Goal: Task Accomplishment & Management: Manage account settings

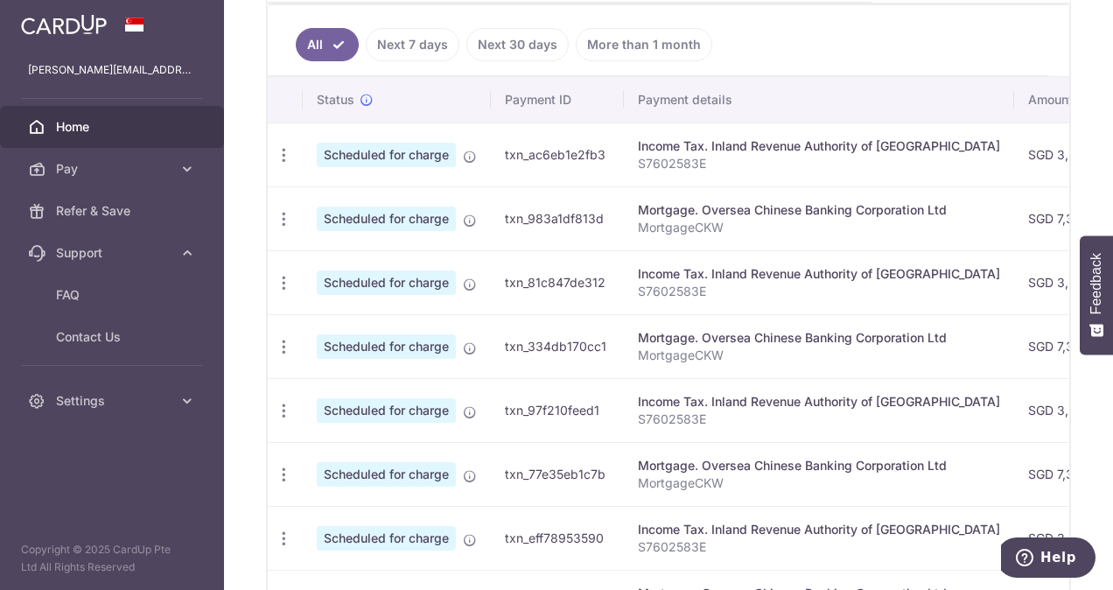
scroll to position [0, 570]
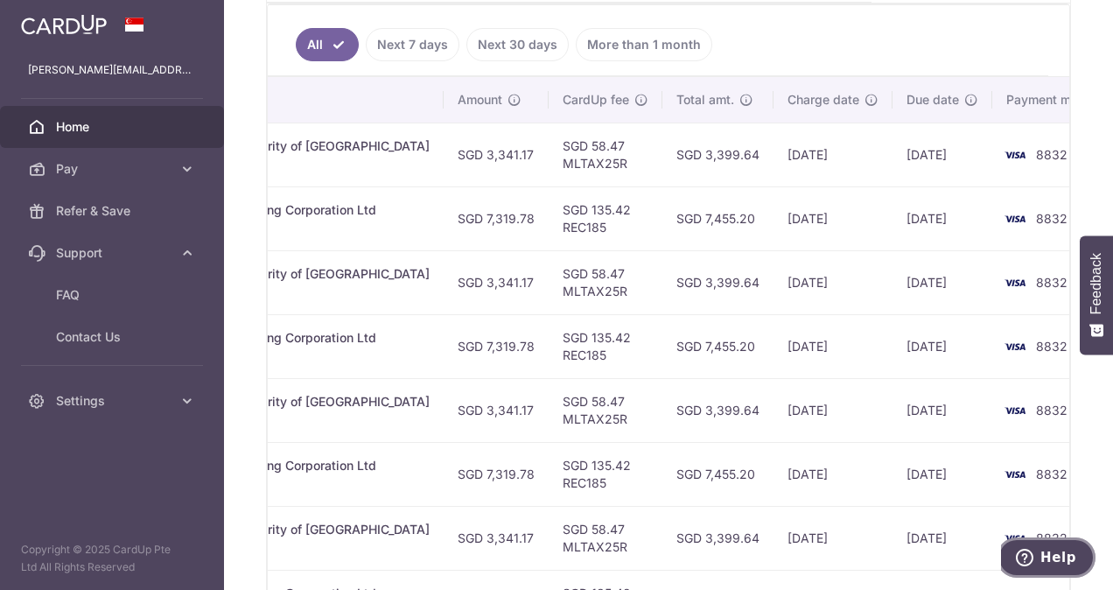
click at [1043, 553] on button "Help" at bounding box center [1045, 557] width 99 height 40
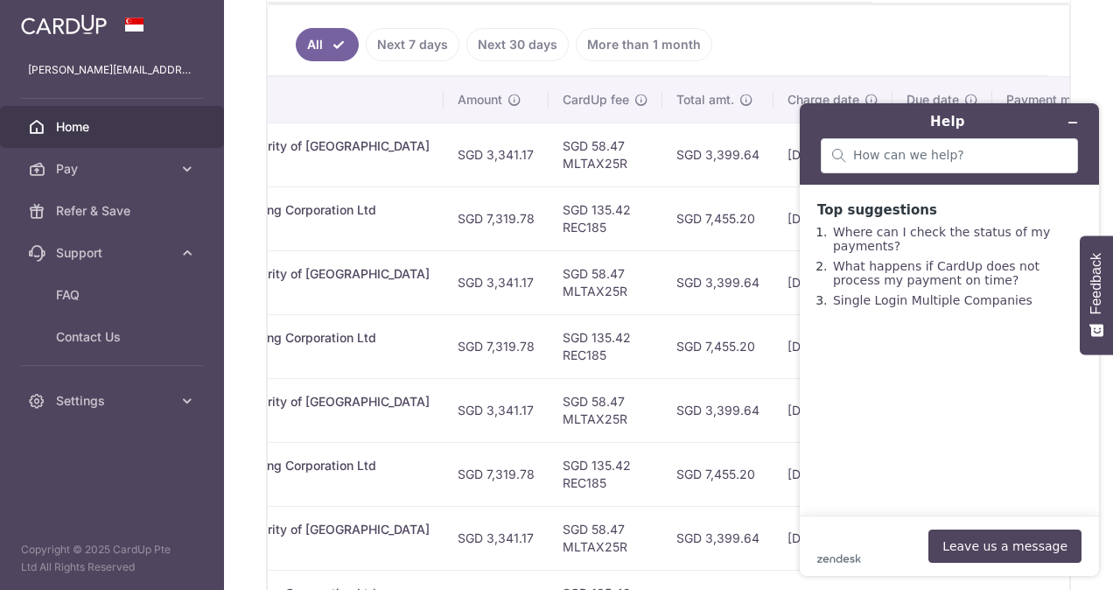
scroll to position [0, 0]
click at [920, 154] on input "search" at bounding box center [959, 156] width 213 height 16
type input "can i change the payment method for already scheduled payments?"
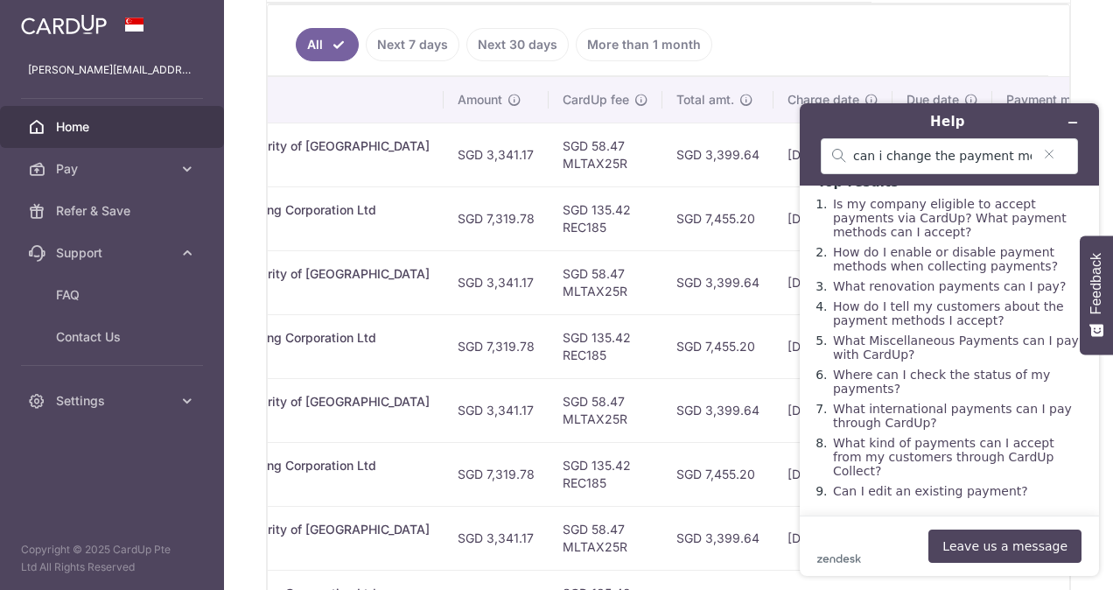
scroll to position [54, 0]
click at [996, 491] on link "Can I edit an existing payment?" at bounding box center [930, 491] width 195 height 14
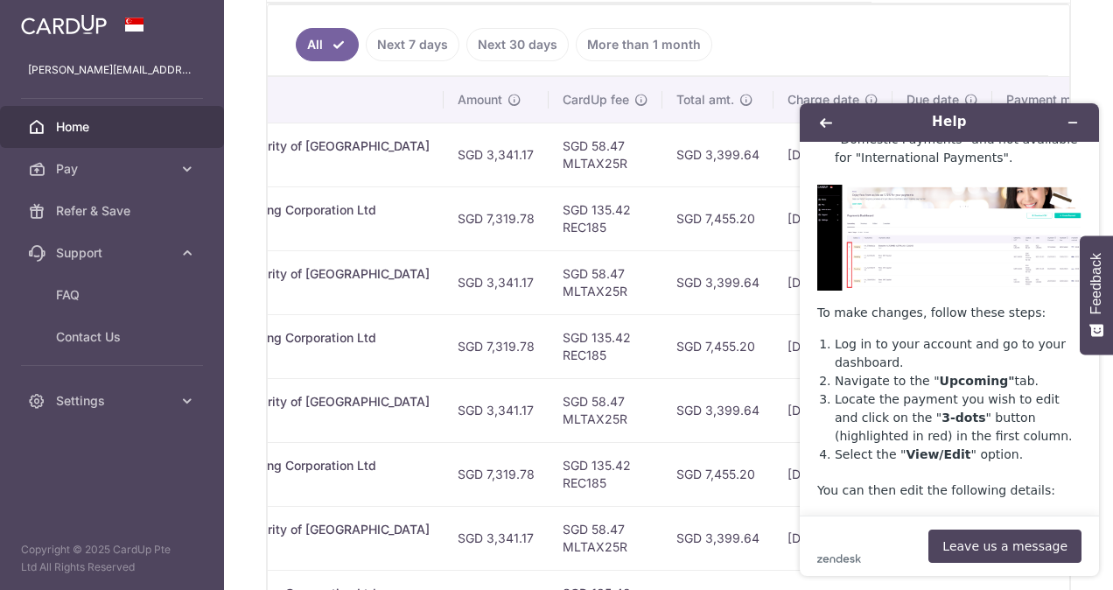
scroll to position [183, 0]
click at [789, 122] on td "17/10/2025" at bounding box center [832, 154] width 119 height 64
click at [828, 119] on icon "Back" at bounding box center [826, 122] width 12 height 12
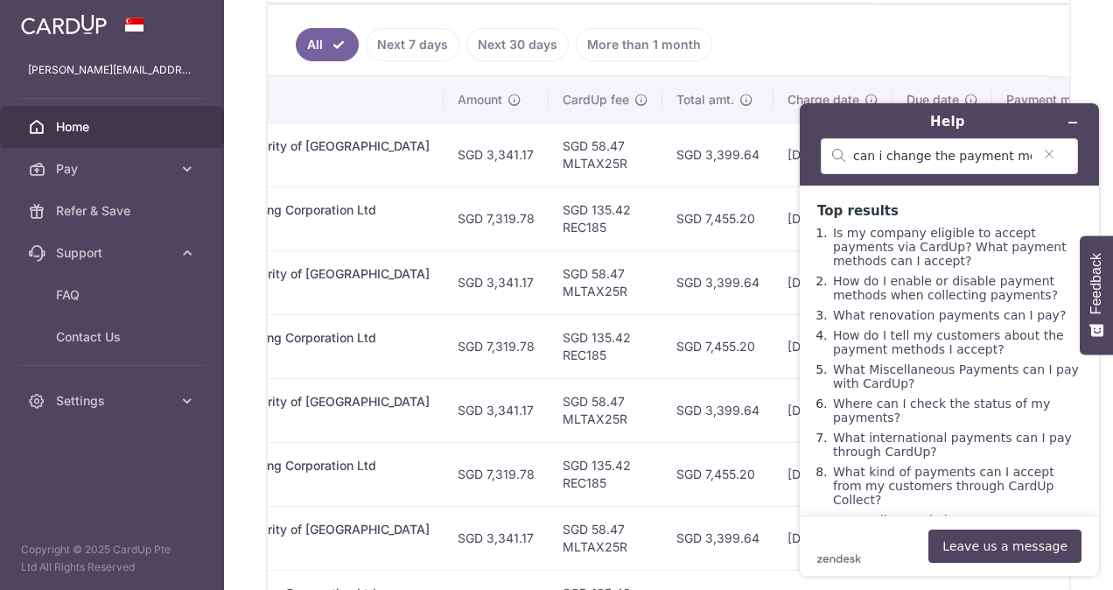
scroll to position [54, 0]
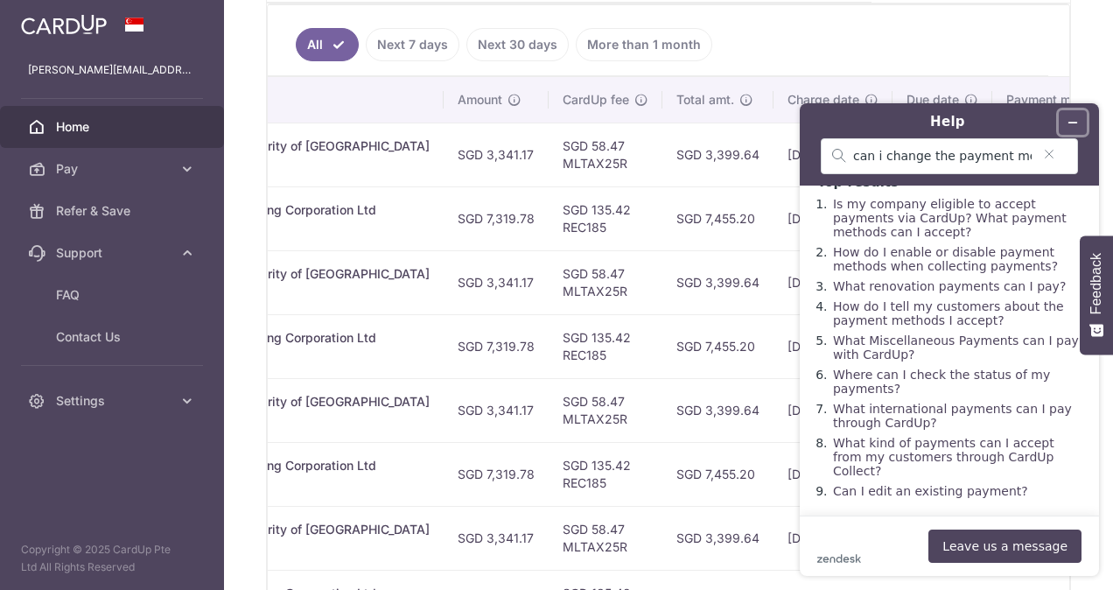
click at [1074, 124] on icon "Minimize widget" at bounding box center [1072, 122] width 12 height 12
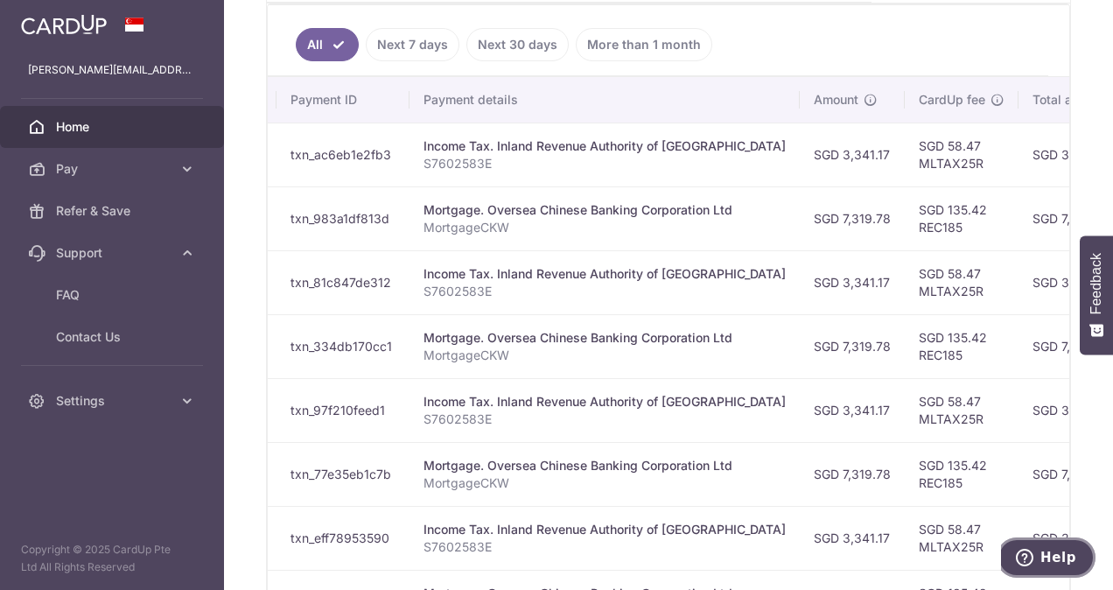
scroll to position [0, 0]
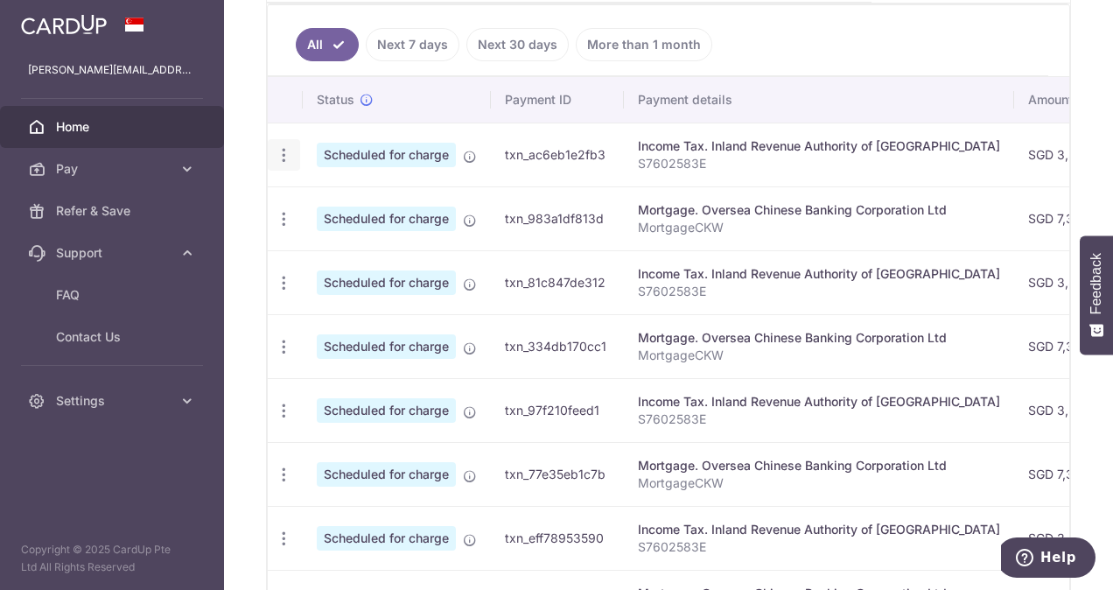
click at [277, 146] on icon "button" at bounding box center [284, 155] width 18 height 18
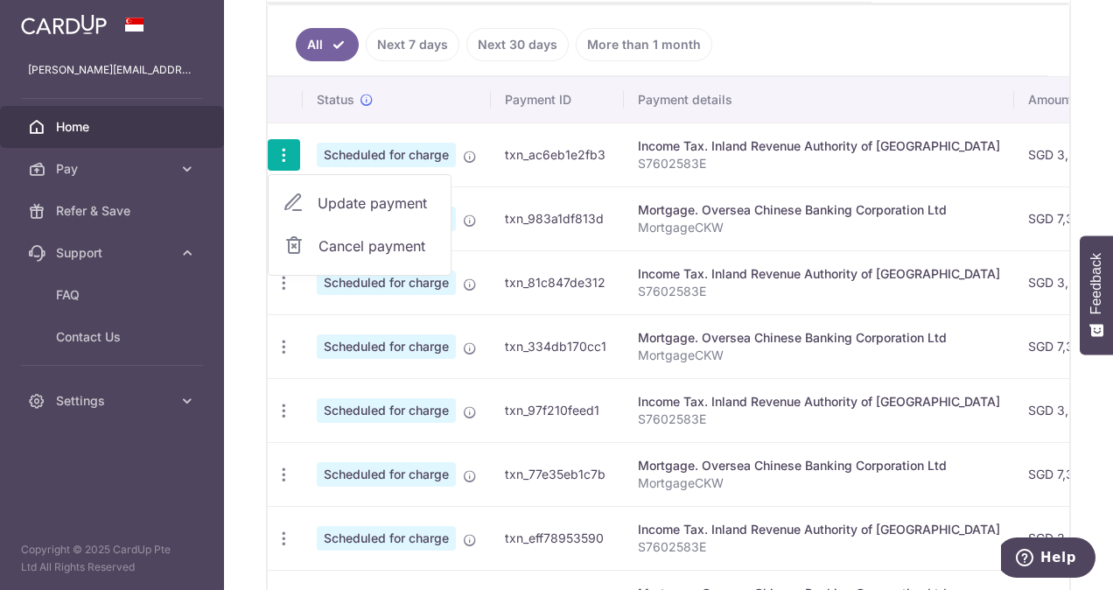
click at [363, 192] on span "Update payment" at bounding box center [377, 202] width 119 height 21
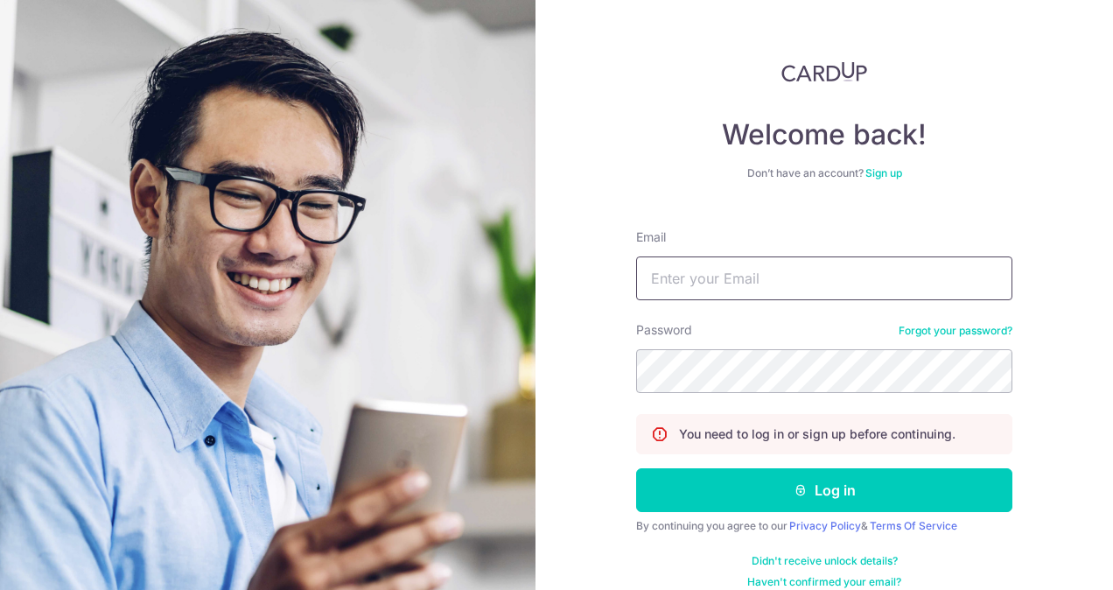
click at [752, 282] on input "Email" at bounding box center [824, 278] width 376 height 44
type input "[PERSON_NAME][EMAIL_ADDRESS][DOMAIN_NAME]"
click at [636, 468] on button "Log in" at bounding box center [824, 490] width 376 height 44
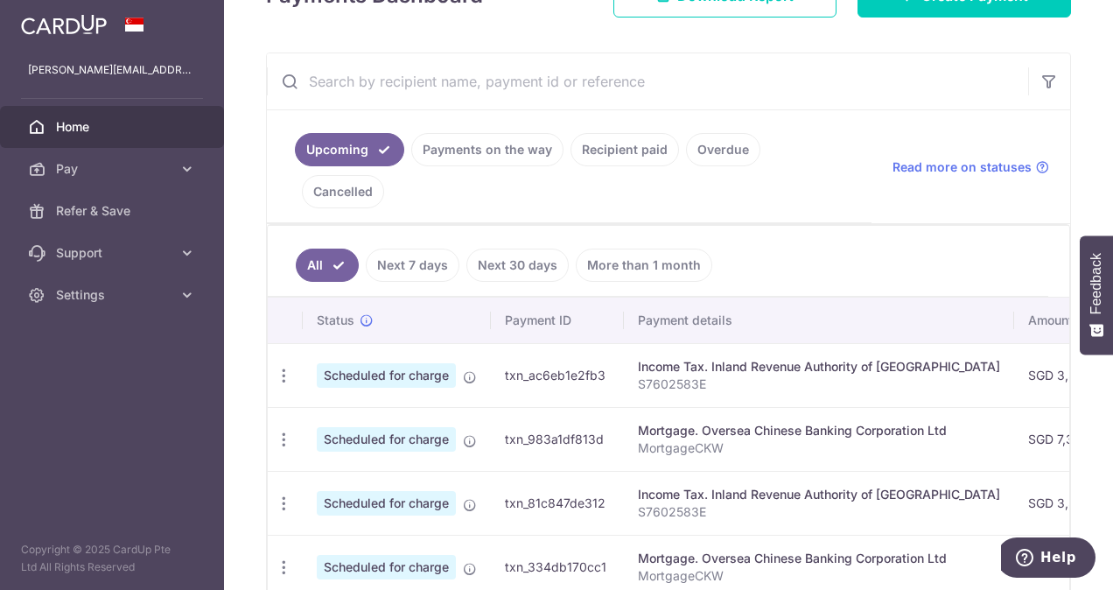
scroll to position [290, 0]
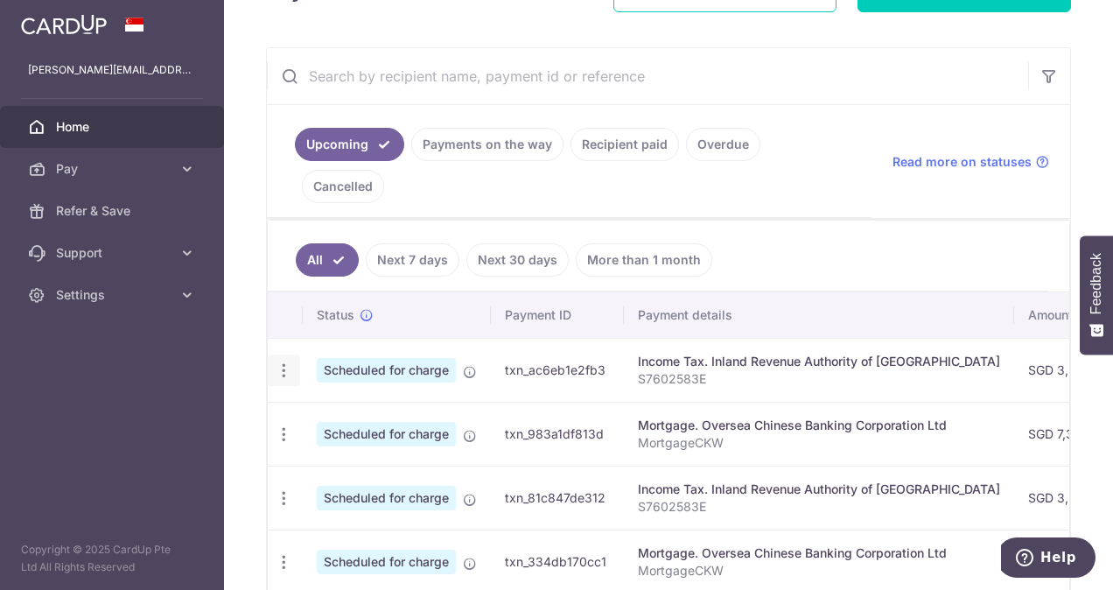
click at [285, 361] on icon "button" at bounding box center [284, 370] width 18 height 18
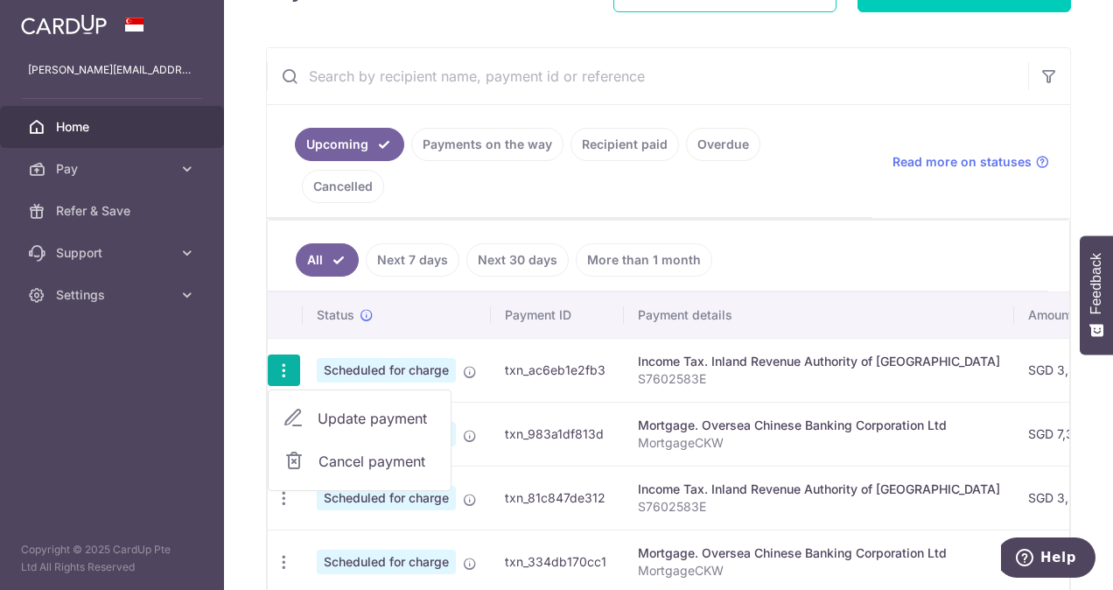
click at [350, 408] on span "Update payment" at bounding box center [377, 418] width 119 height 21
radio input "true"
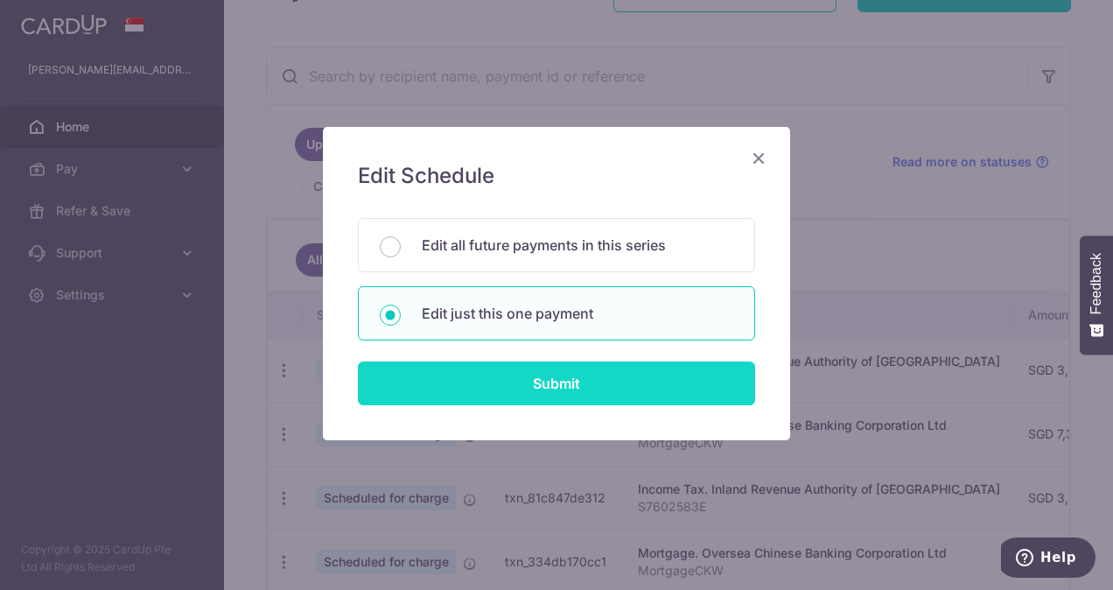
click at [567, 377] on input "Submit" at bounding box center [556, 383] width 397 height 44
radio input "true"
type input "3,341.17"
type input "23/10/2025"
type input "S7602583E"
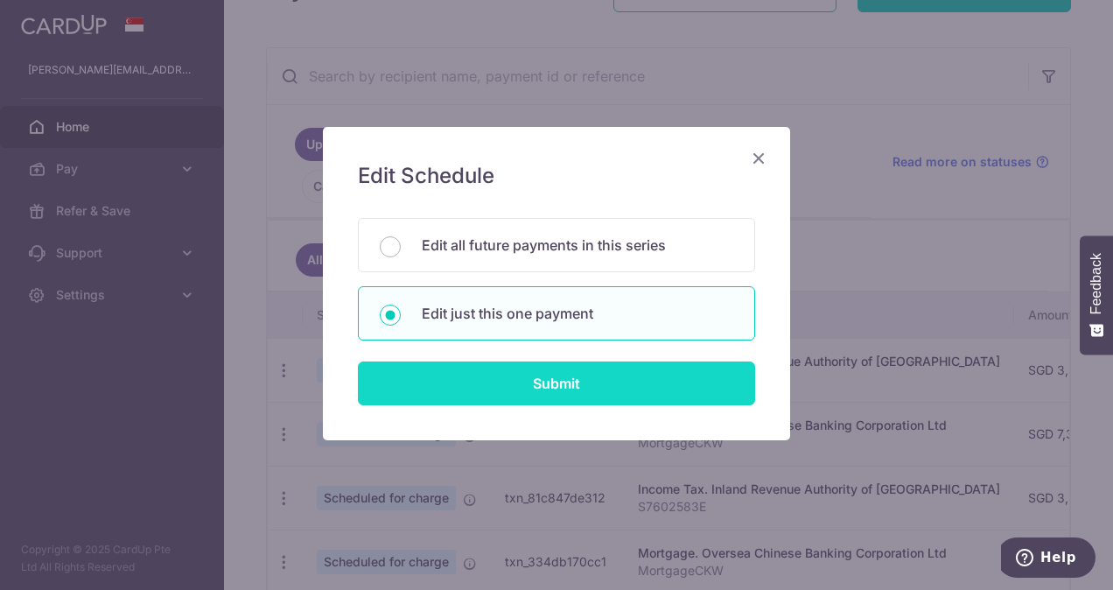
type input "MLTAX25R"
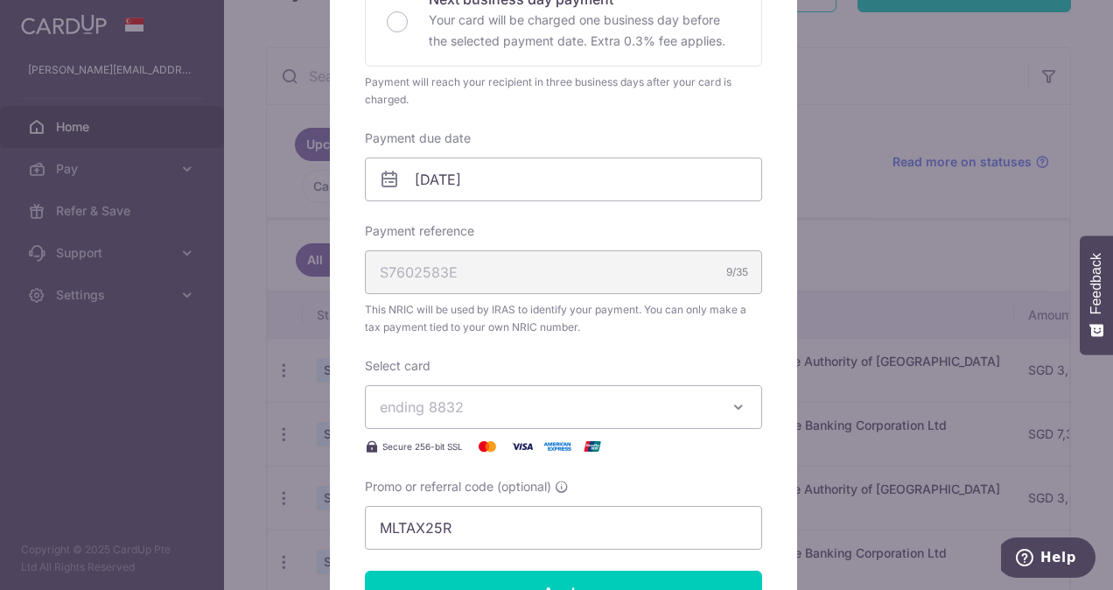
scroll to position [443, 0]
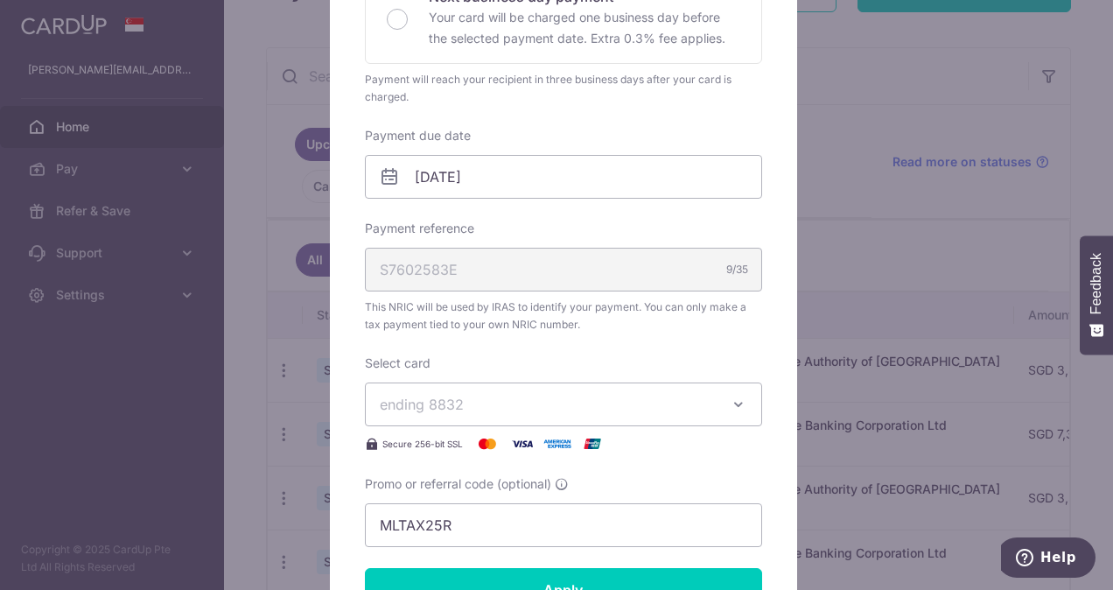
click at [745, 401] on button "ending 8832" at bounding box center [563, 404] width 397 height 44
click at [610, 346] on div "Enter payment amount 3,341.17 3341.17 SGD To change the payment amount, please …" at bounding box center [563, 150] width 397 height 793
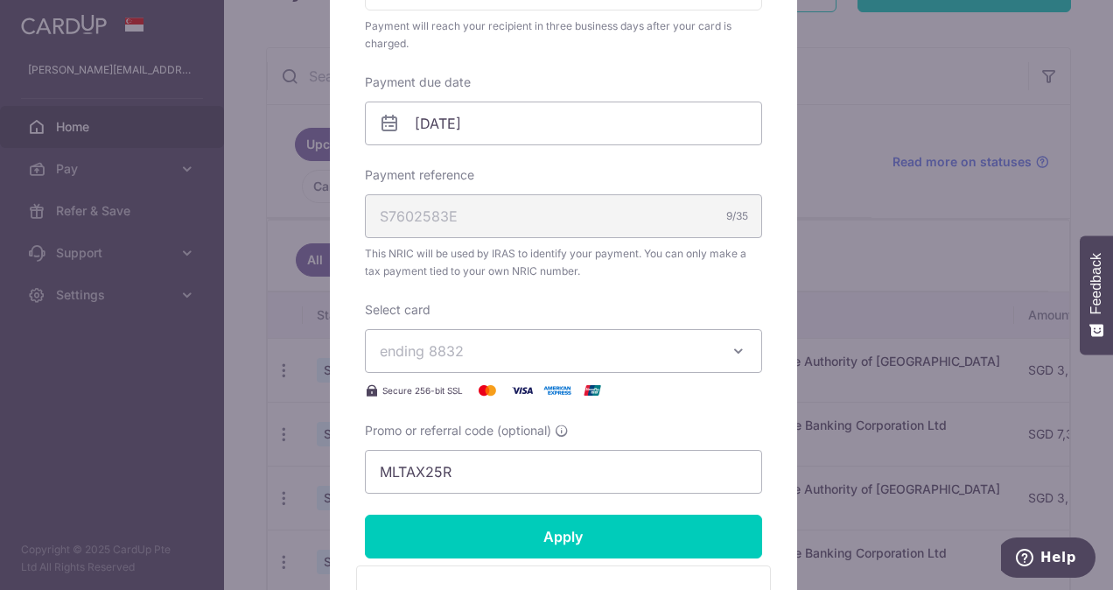
scroll to position [497, 0]
click at [731, 344] on icon "button" at bounding box center [738, 349] width 17 height 17
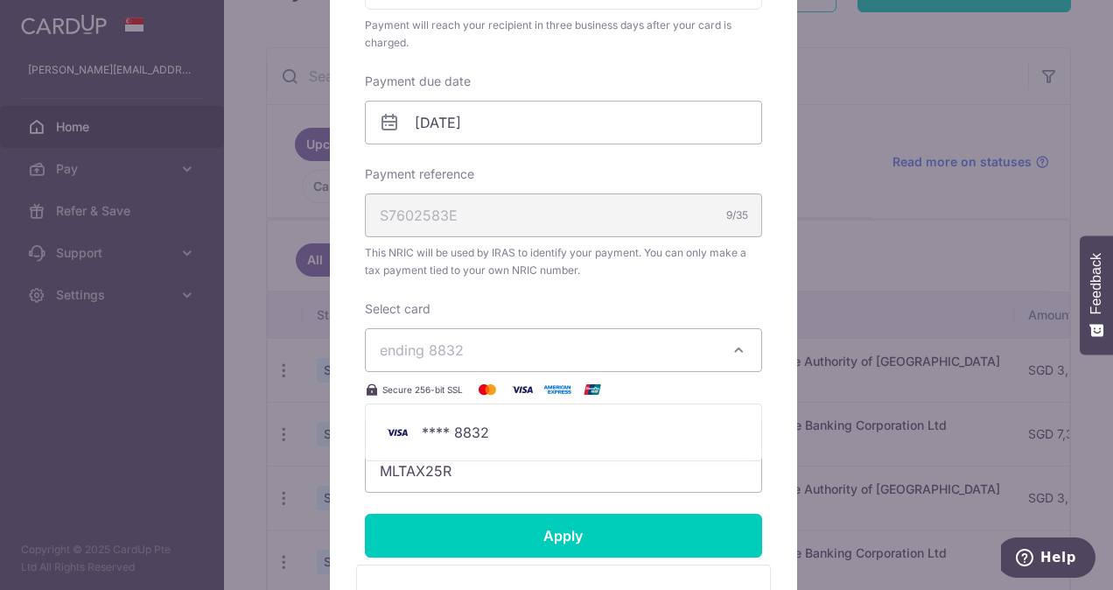
click at [731, 344] on icon "button" at bounding box center [738, 349] width 17 height 17
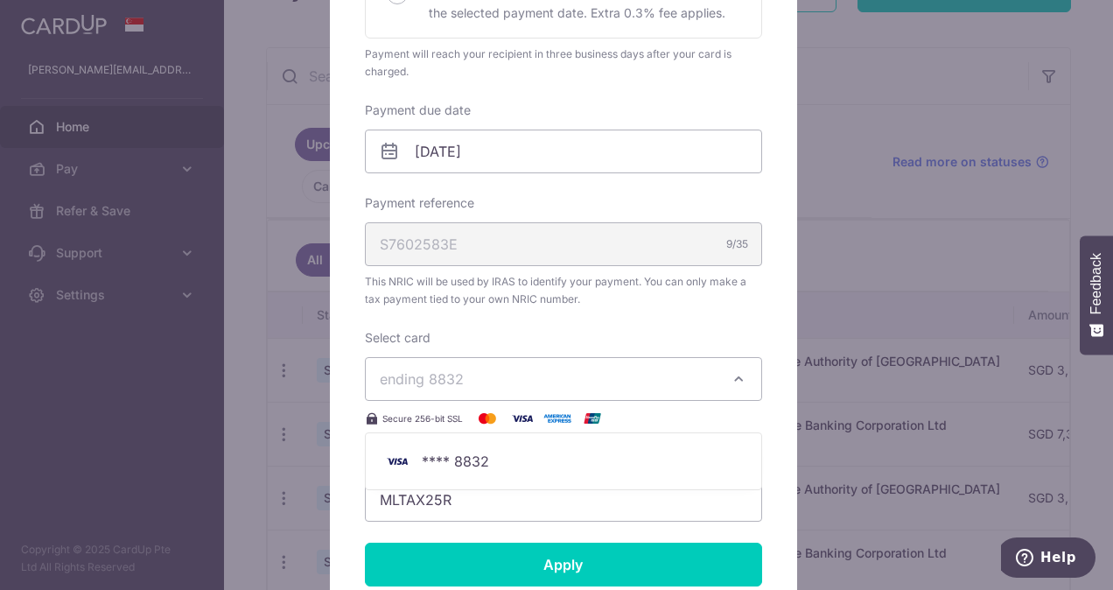
scroll to position [469, 0]
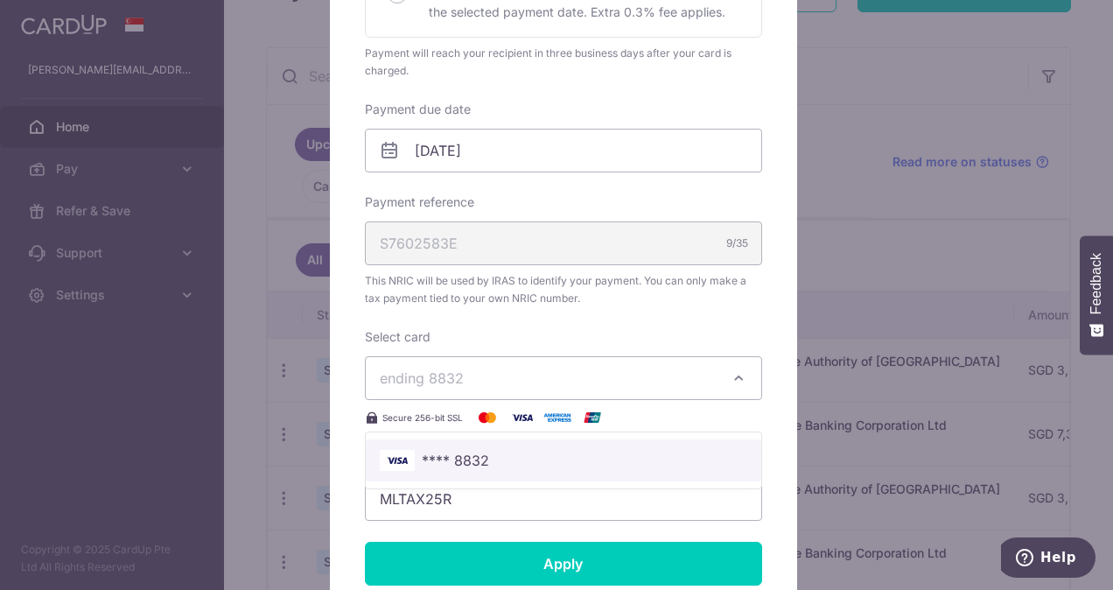
click at [479, 461] on span "**** 8832" at bounding box center [455, 460] width 67 height 21
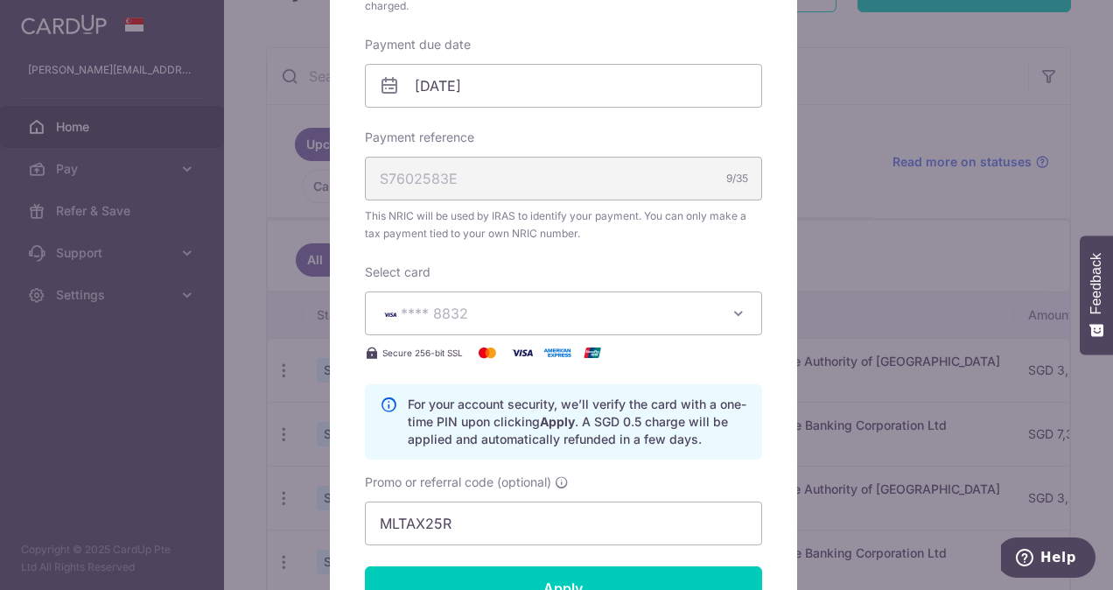
scroll to position [520, 0]
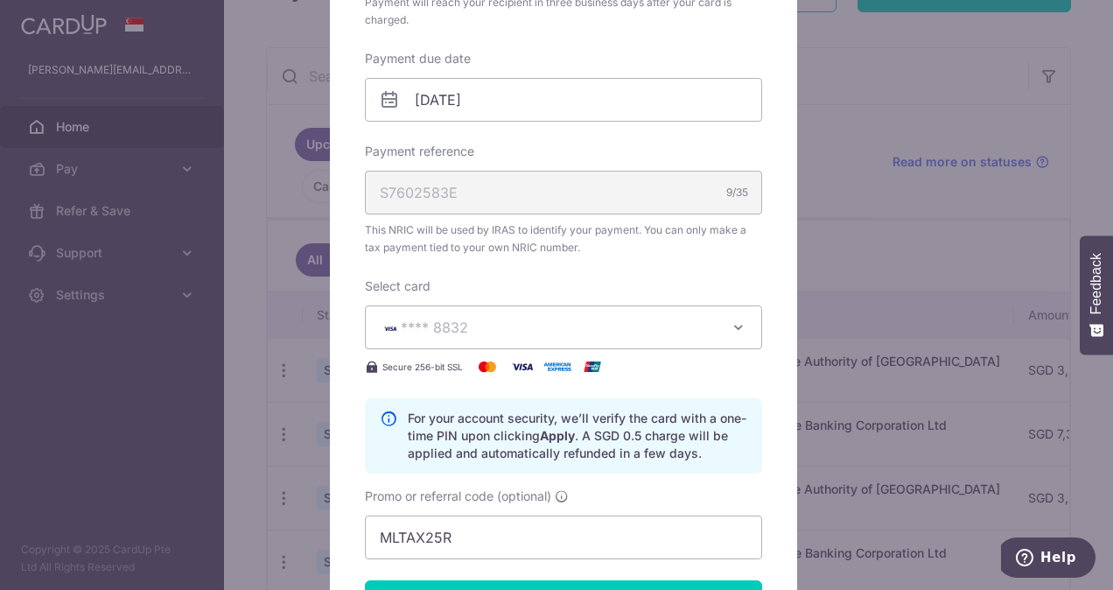
click at [655, 325] on span "**** 8832" at bounding box center [548, 327] width 336 height 21
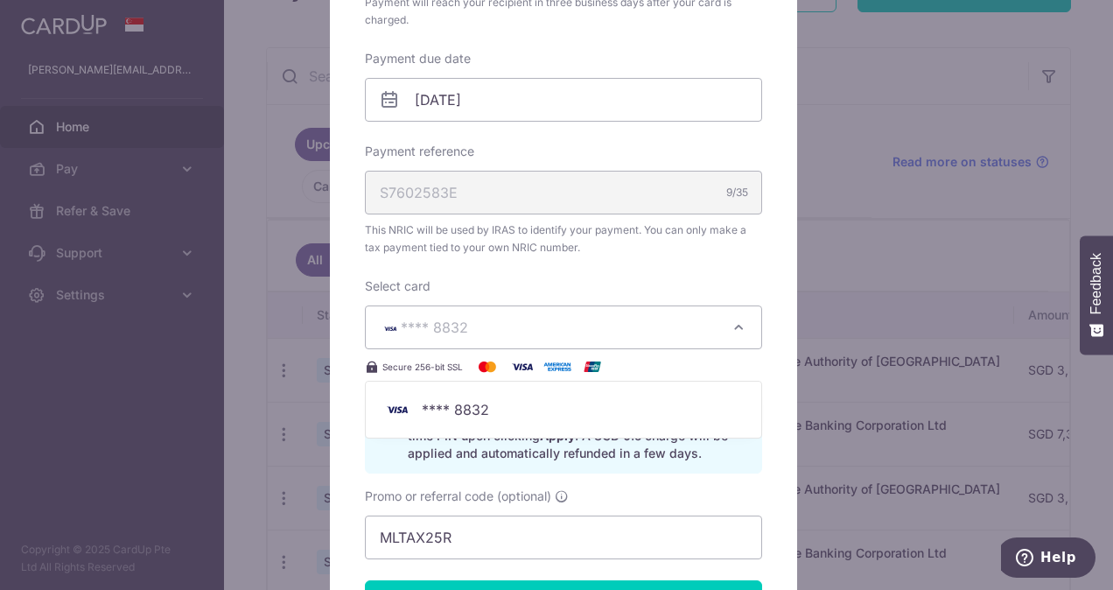
click at [959, 64] on div "Edit payment By clicking apply, you will make changes to all payments to Inland…" at bounding box center [556, 295] width 1113 height 590
